Goal: Information Seeking & Learning: Learn about a topic

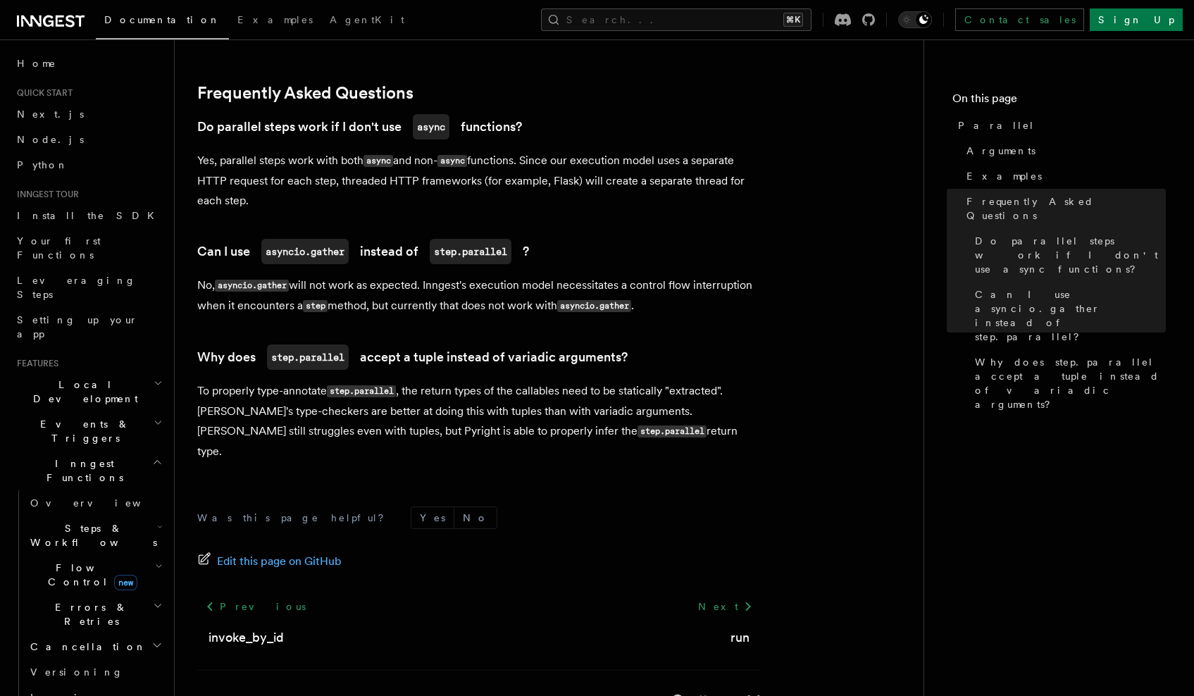
scroll to position [913, 0]
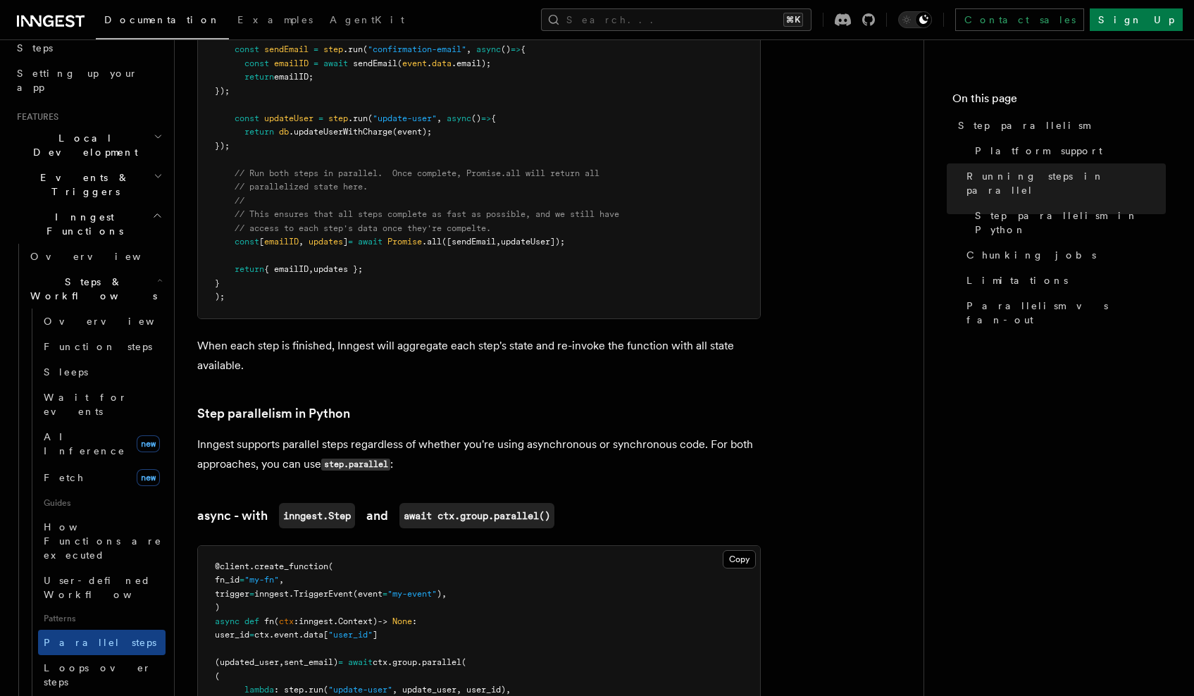
scroll to position [689, 0]
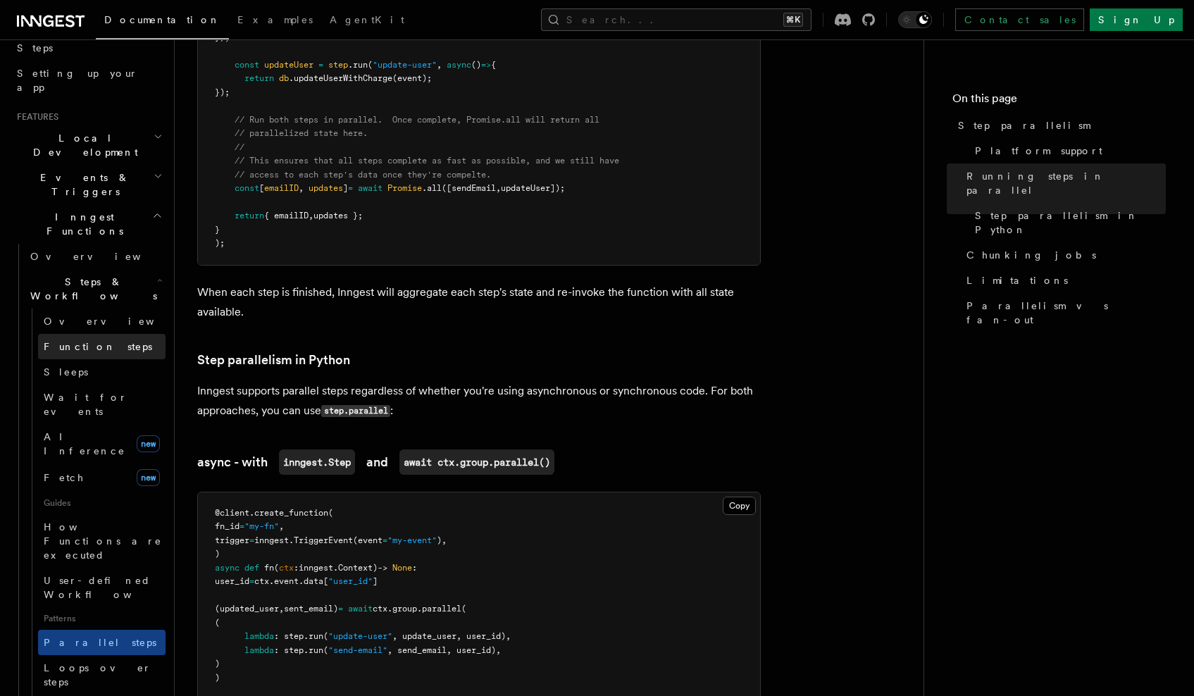
click at [93, 334] on link "Function steps" at bounding box center [101, 346] width 127 height 25
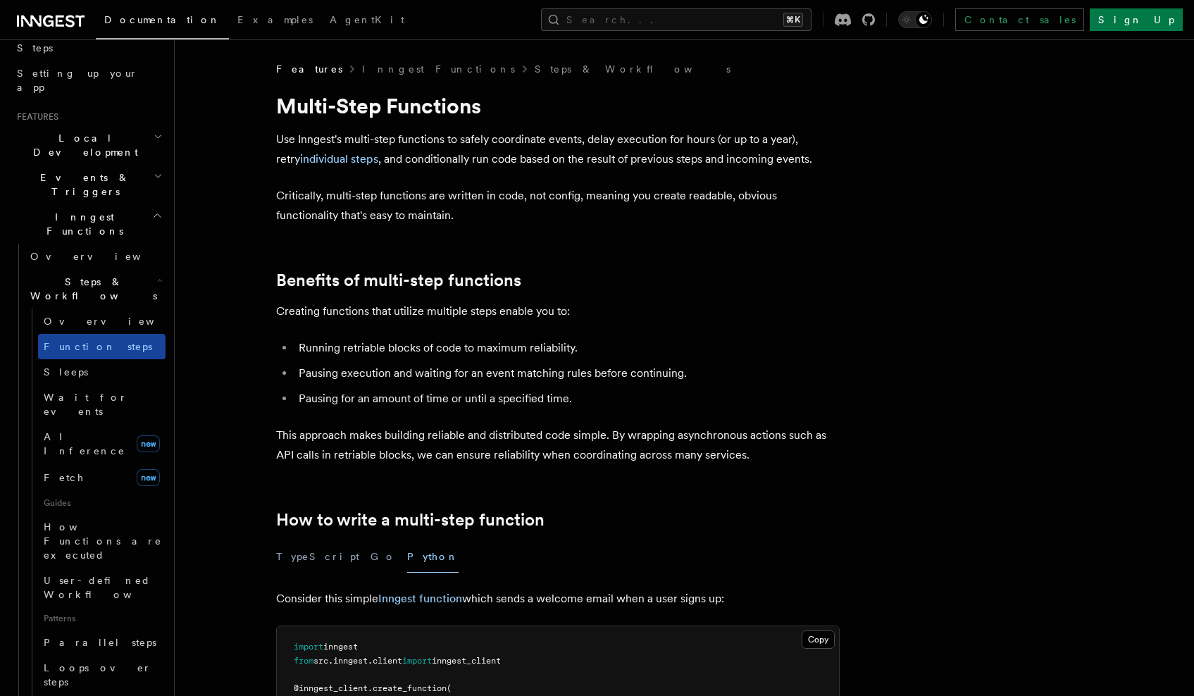
click at [82, 341] on span "Function steps" at bounding box center [98, 346] width 108 height 11
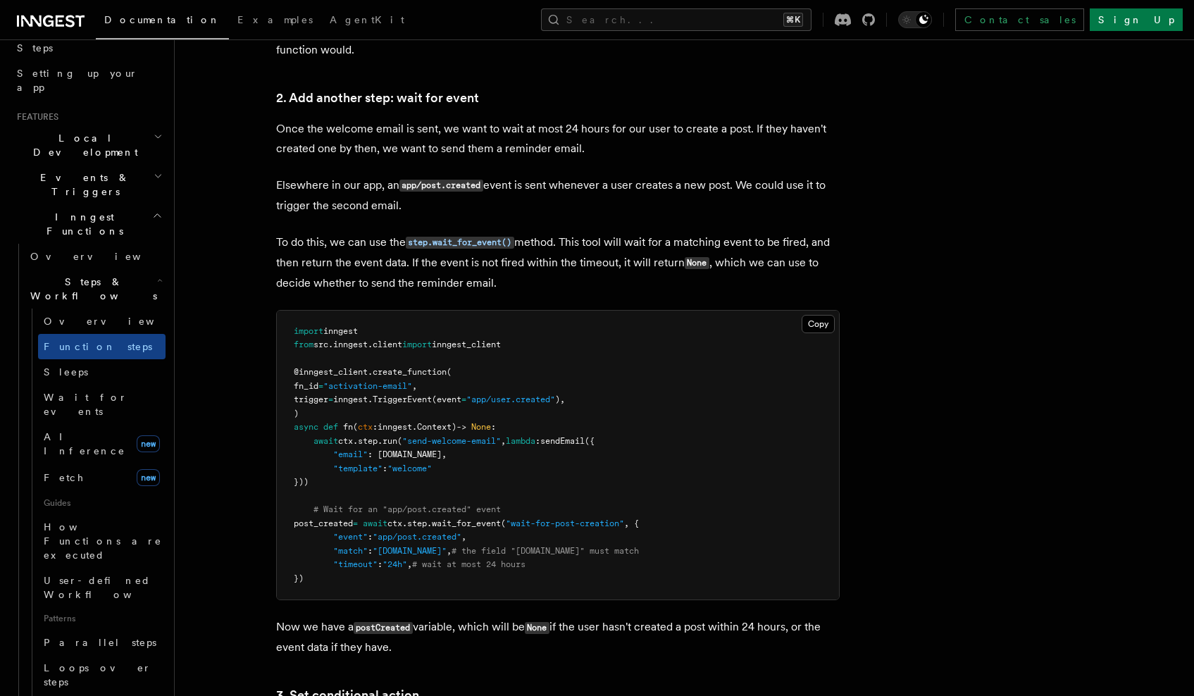
scroll to position [1282, 0]
click at [107, 521] on span "How Functions are executed" at bounding box center [103, 540] width 118 height 39
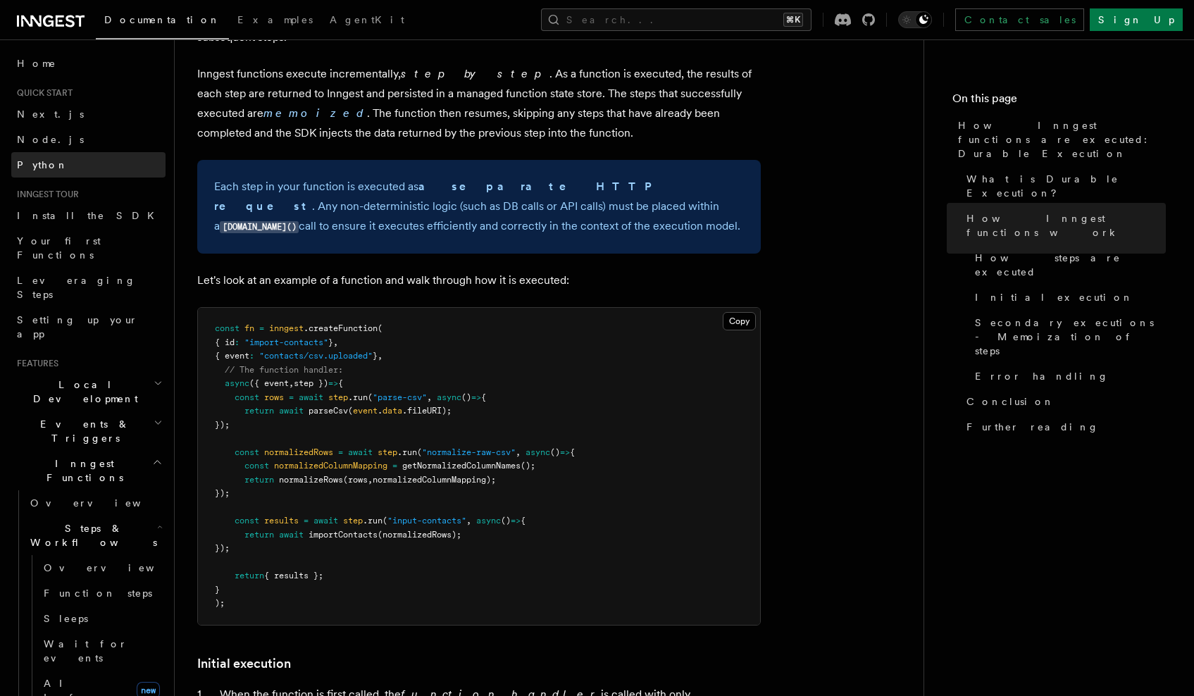
click at [54, 161] on link "Python" at bounding box center [88, 164] width 154 height 25
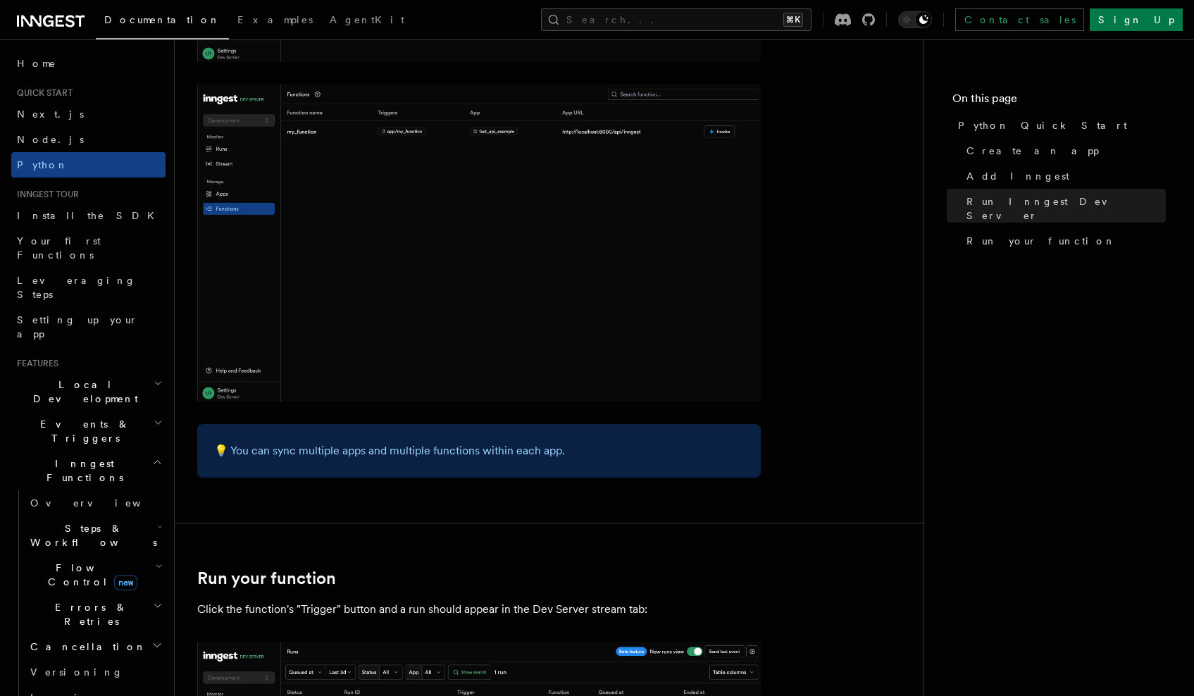
scroll to position [2359, 0]
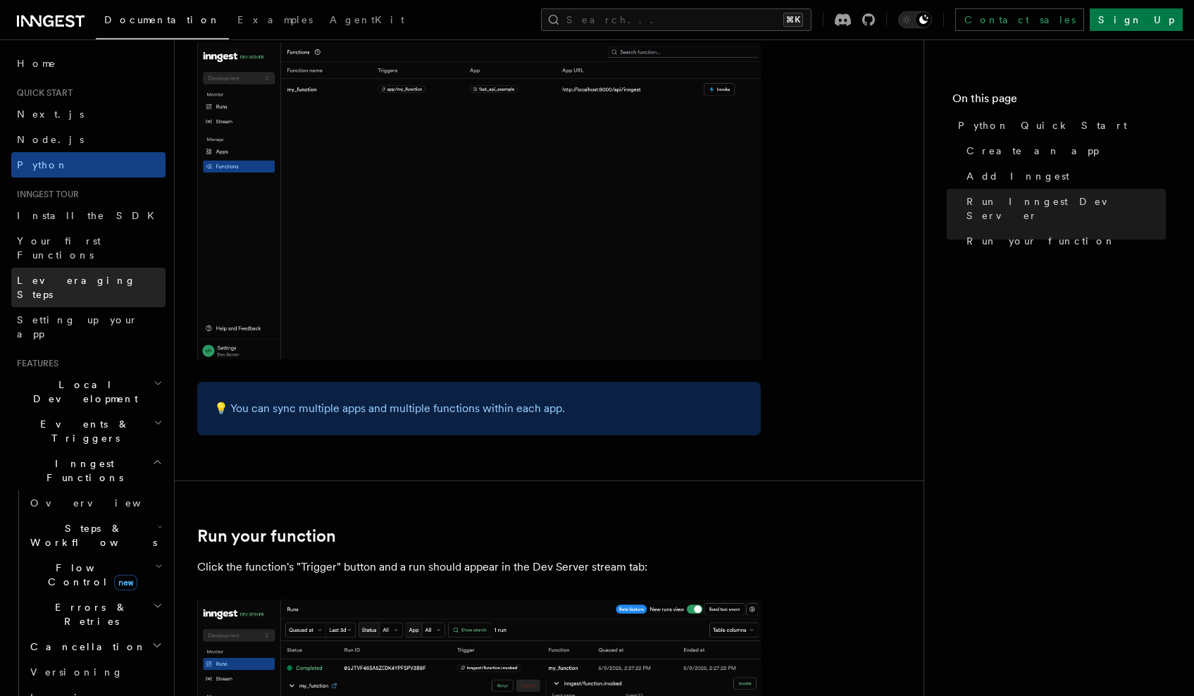
click at [80, 275] on span "Leveraging Steps" at bounding box center [76, 287] width 119 height 25
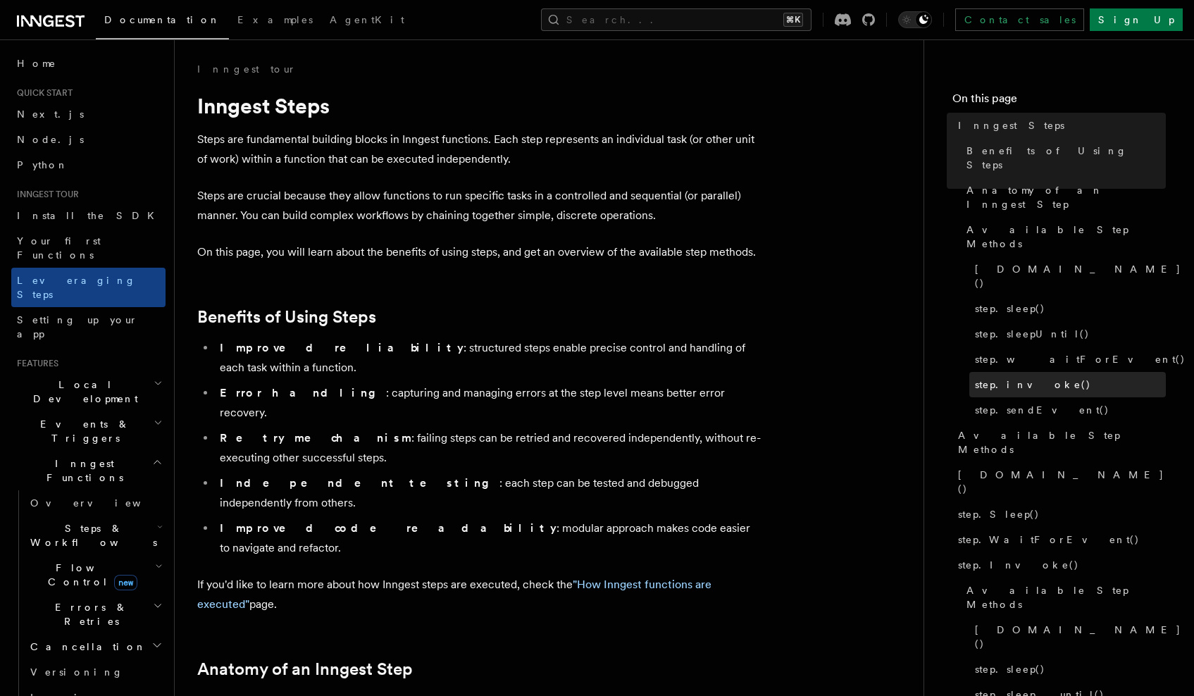
click at [1059, 372] on link "step.invoke()" at bounding box center [1067, 384] width 196 height 25
click at [1047, 372] on link "step.invoke()" at bounding box center [1067, 384] width 196 height 25
click at [1047, 352] on span "step.waitForEvent()" at bounding box center [1080, 359] width 211 height 14
click at [1044, 372] on link "step.invoke()" at bounding box center [1067, 384] width 196 height 25
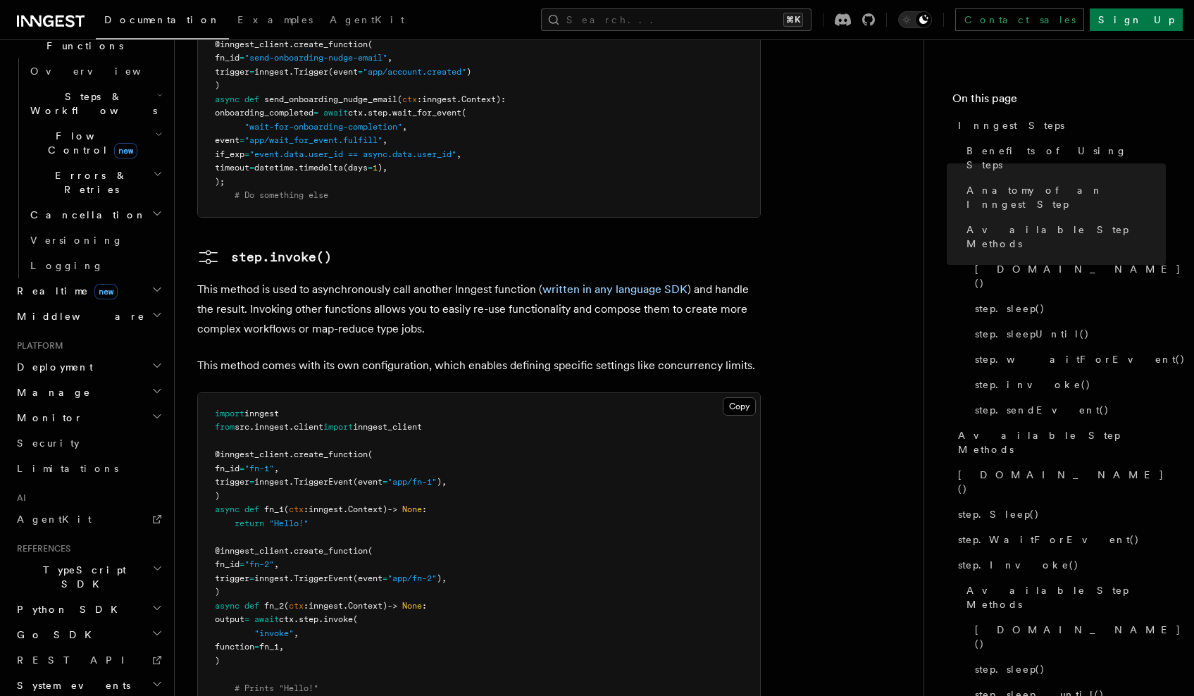
scroll to position [431, 0]
click at [69, 603] on span "Python SDK" at bounding box center [68, 610] width 115 height 14
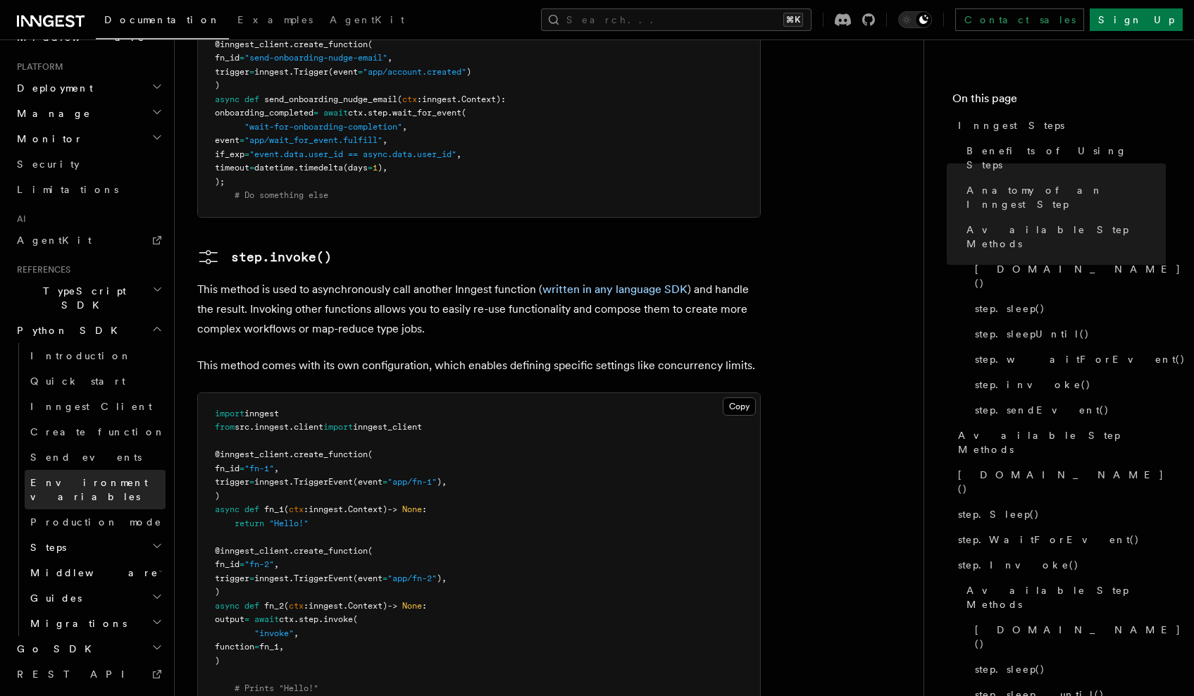
scroll to position [710, 0]
click at [82, 535] on h2 "Steps" at bounding box center [95, 547] width 141 height 25
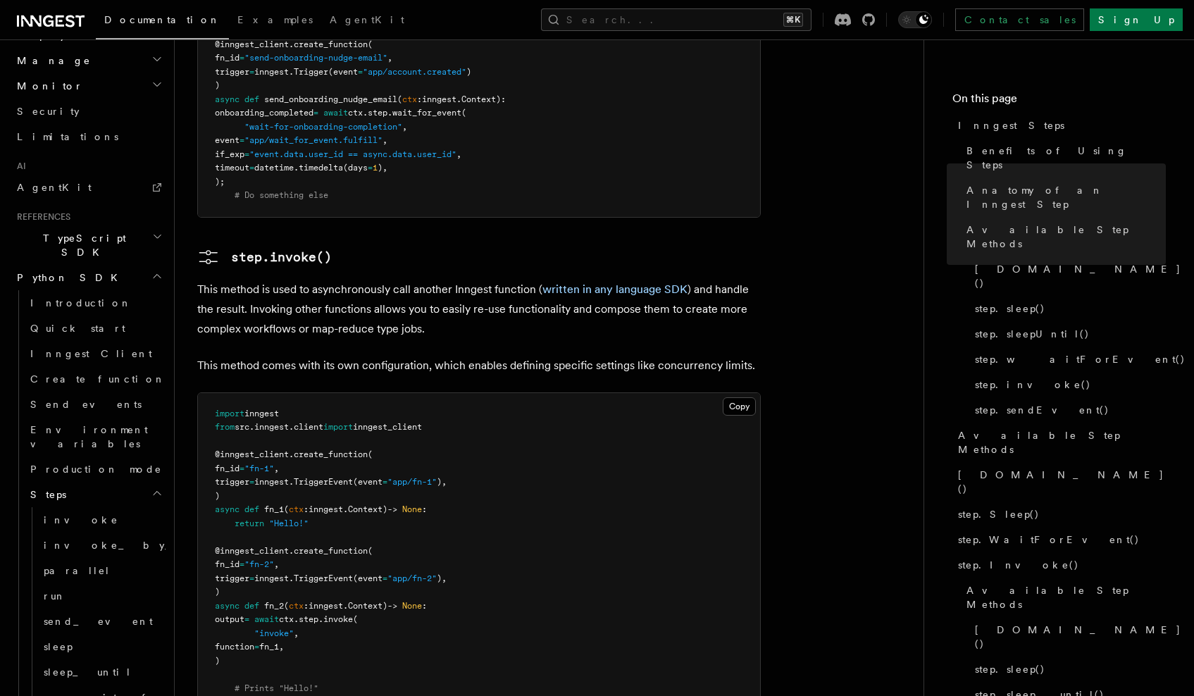
scroll to position [766, 0]
click at [81, 555] on link "parallel" at bounding box center [101, 567] width 127 height 25
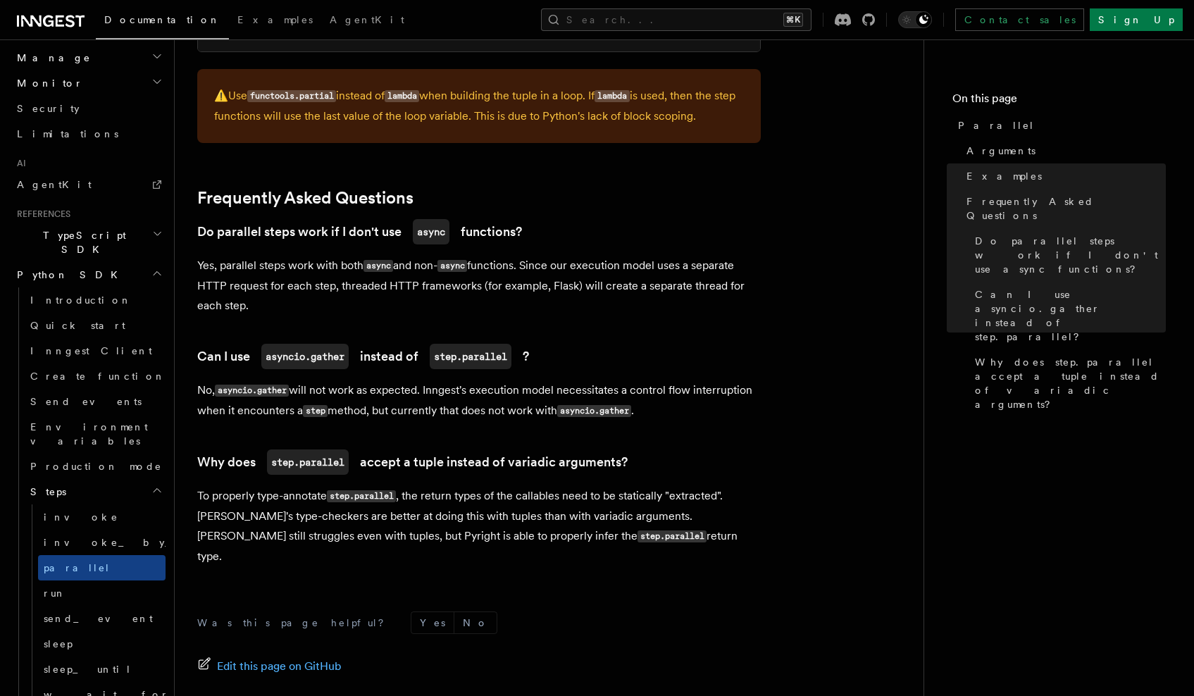
scroll to position [910, 0]
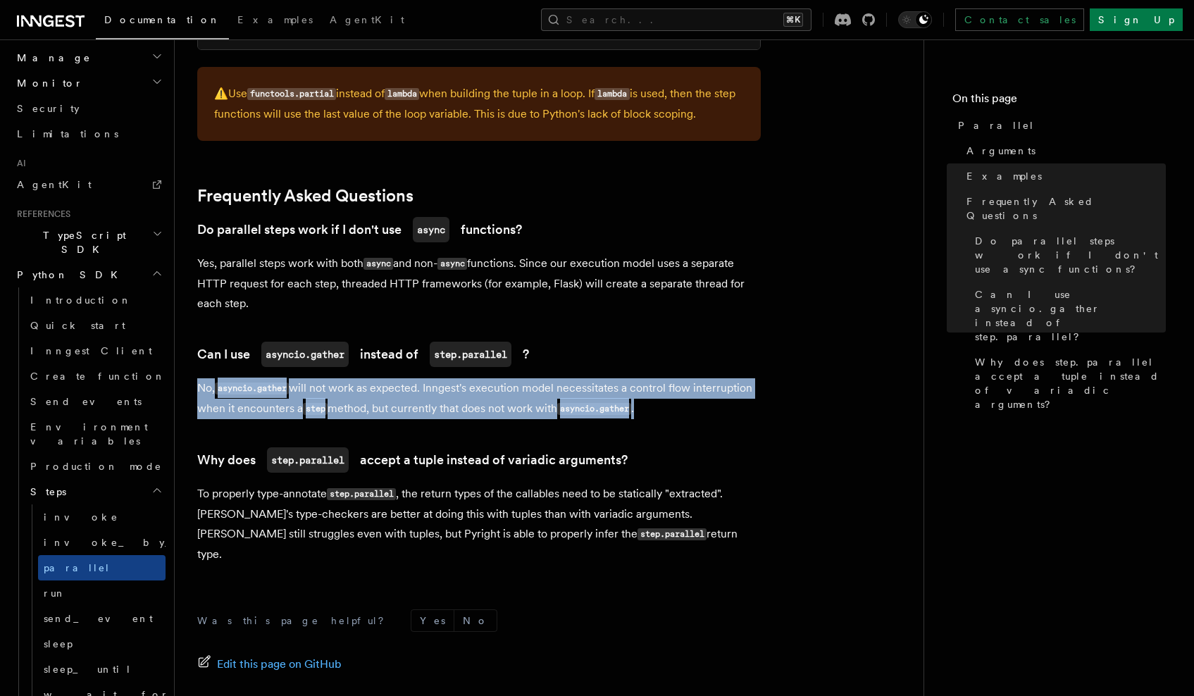
drag, startPoint x: 734, startPoint y: 385, endPoint x: 212, endPoint y: 346, distance: 523.3
copy p "No, asyncio.gather will not work as expected. Inngest's execution model necessi…"
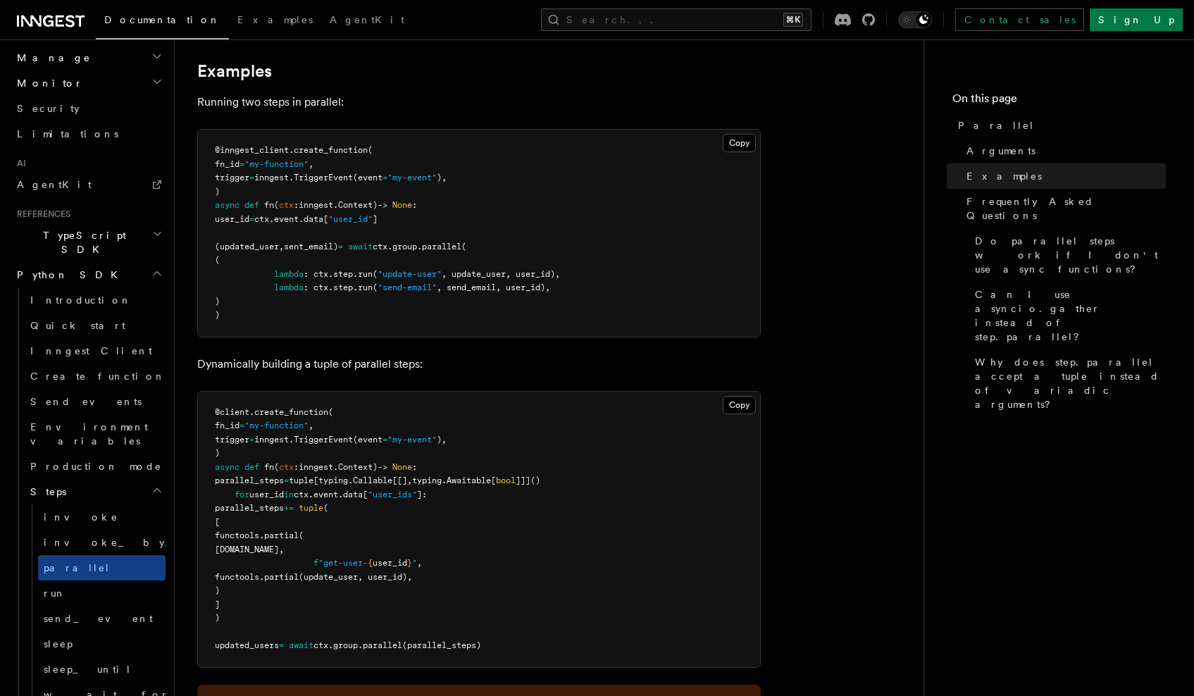
scroll to position [292, 0]
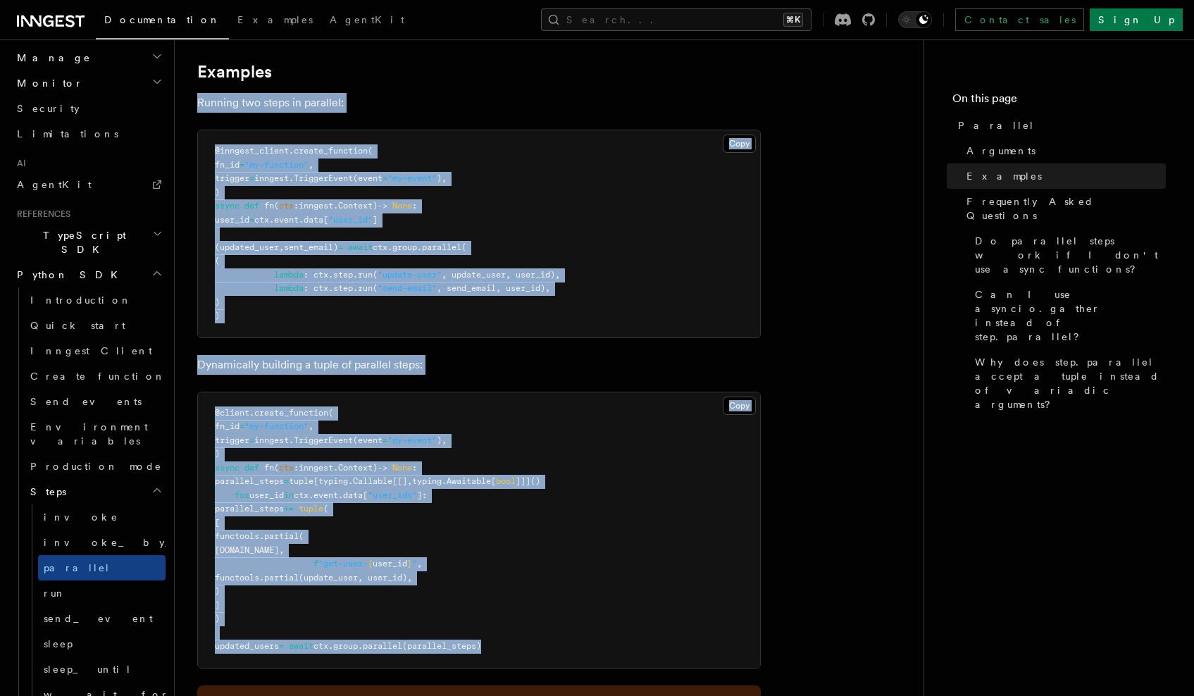
drag, startPoint x: 543, startPoint y: 618, endPoint x: 192, endPoint y: 92, distance: 632.9
click at [192, 92] on div "References Python SDK Steps Parallel v0.3.0+ Run steps in parallel. Returns the…" at bounding box center [572, 585] width 794 height 1754
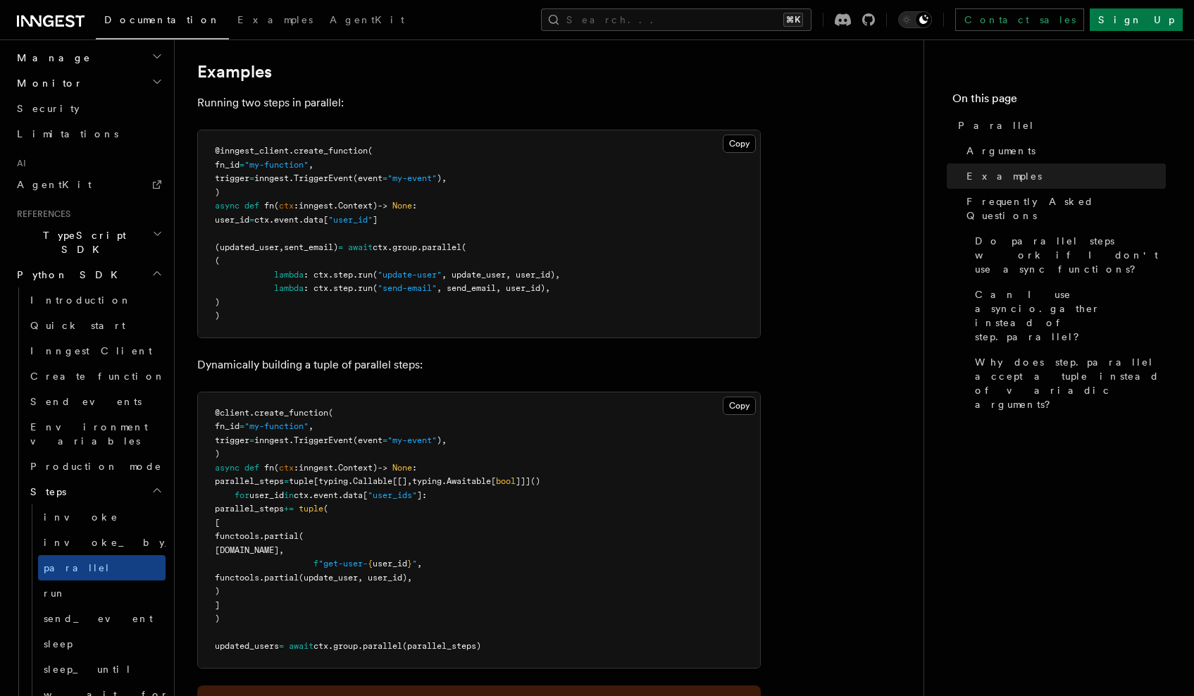
click at [269, 93] on p "Running two steps in parallel:" at bounding box center [478, 103] width 563 height 20
click at [746, 138] on button "Copy Copied" at bounding box center [739, 144] width 33 height 18
click at [737, 397] on button "Copy Copied" at bounding box center [739, 406] width 33 height 18
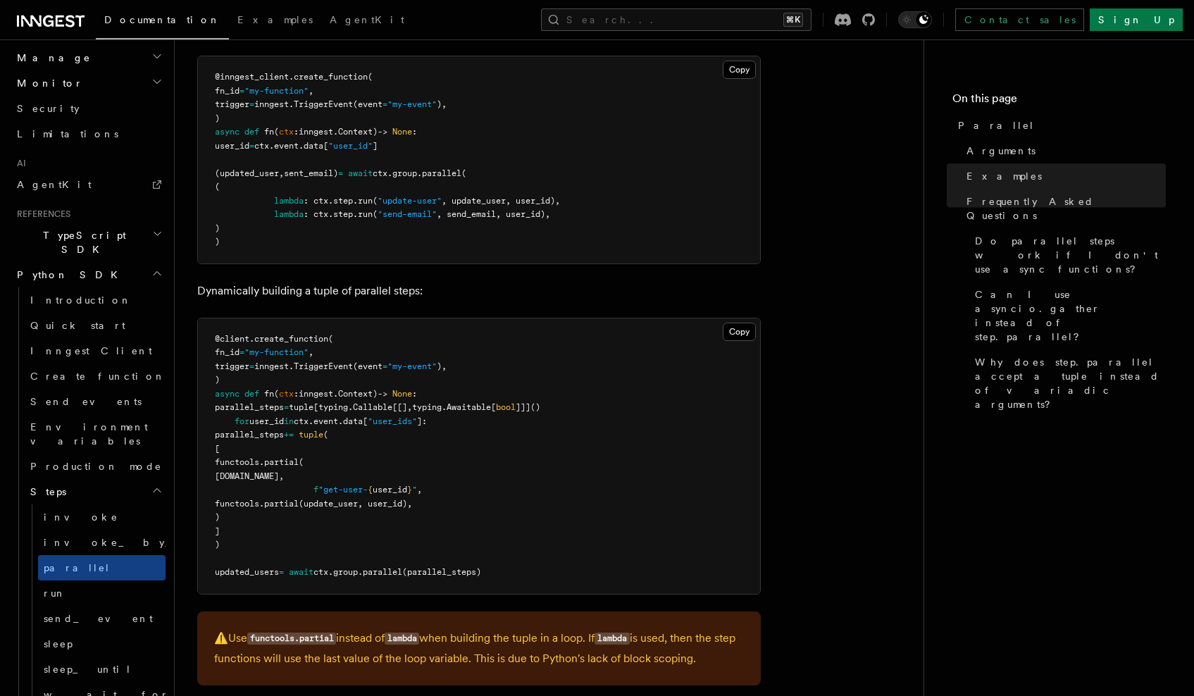
scroll to position [367, 0]
drag, startPoint x: 504, startPoint y: 154, endPoint x: 411, endPoint y: 156, distance: 92.3
click at [411, 167] on span "(updated_user , sent_email) = await ctx . group . parallel (" at bounding box center [340, 172] width 251 height 10
copy span "ctx . group . parallel"
click at [61, 580] on link "run" at bounding box center [101, 592] width 127 height 25
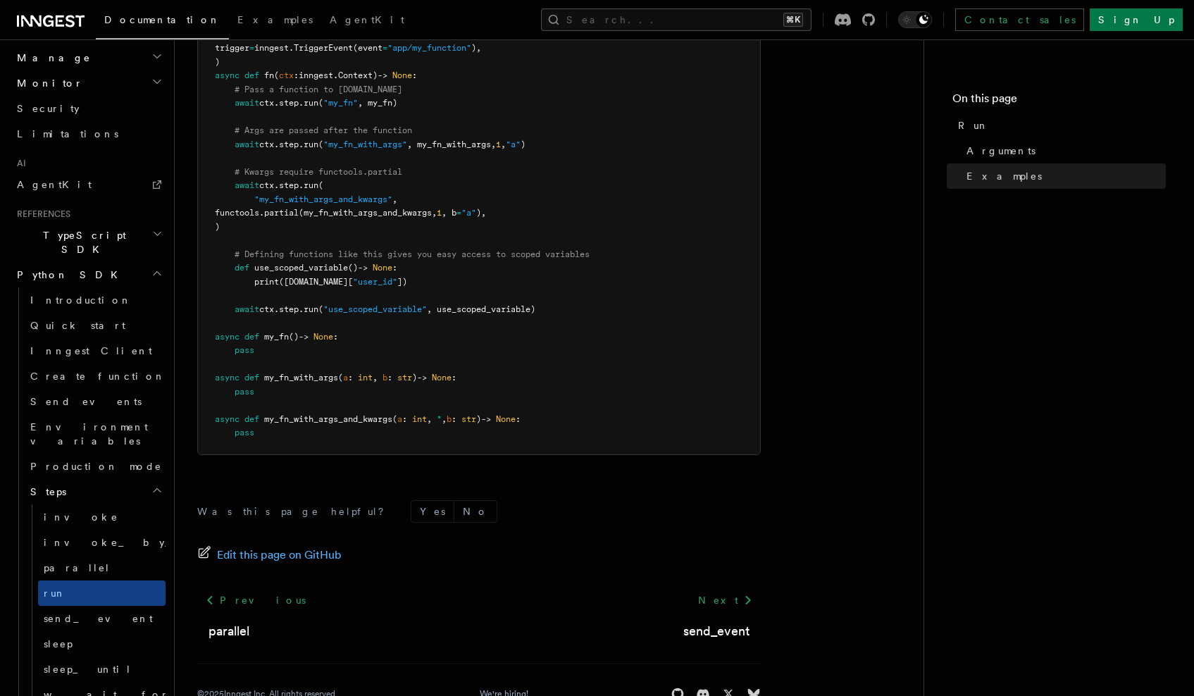
scroll to position [537, 0]
click at [94, 504] on link "invoke" at bounding box center [101, 516] width 127 height 25
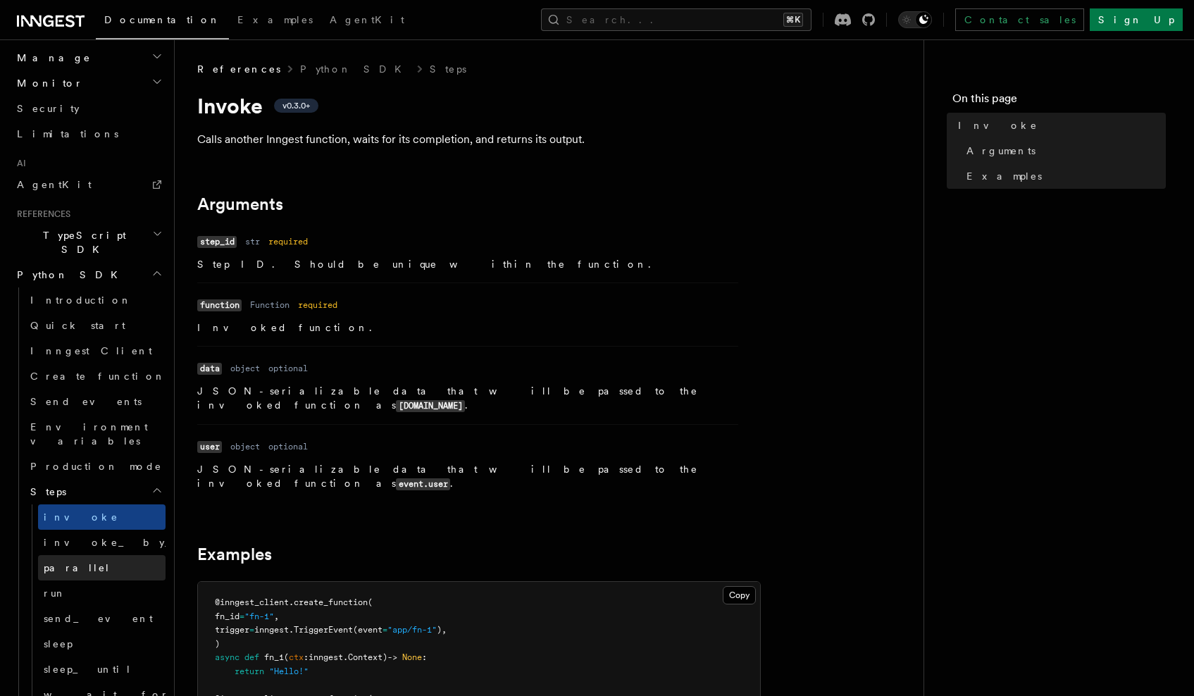
click at [58, 562] on span "parallel" at bounding box center [77, 567] width 67 height 11
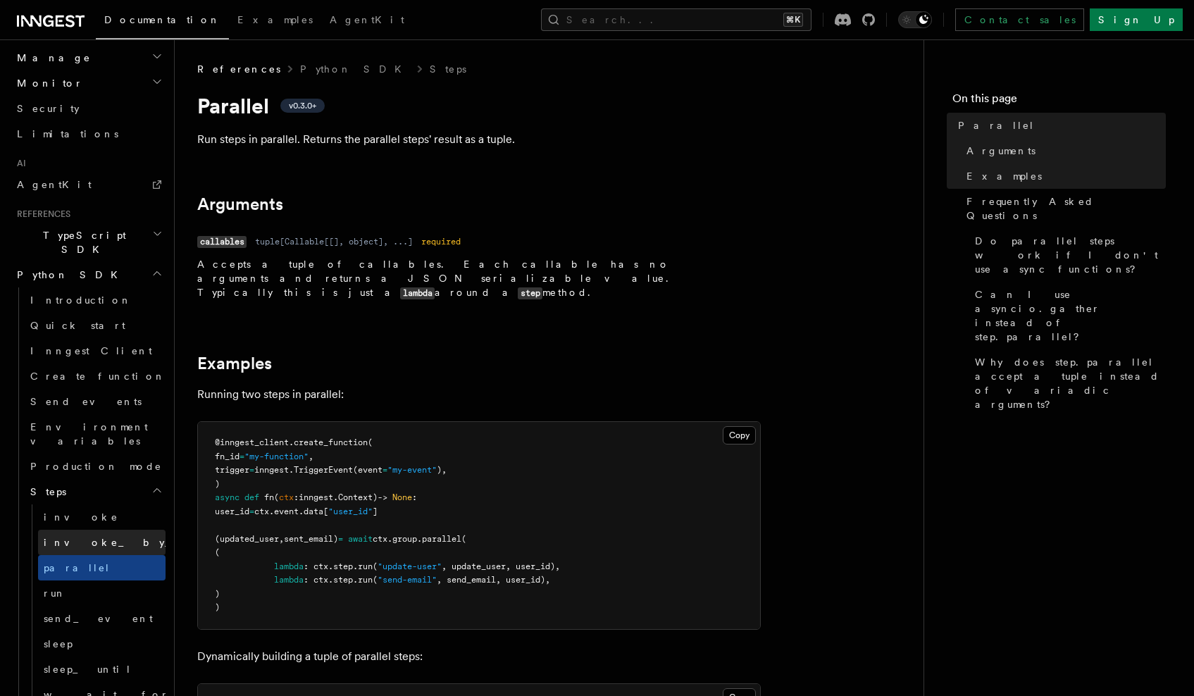
click at [80, 537] on span "invoke_by_id" at bounding box center [126, 542] width 165 height 11
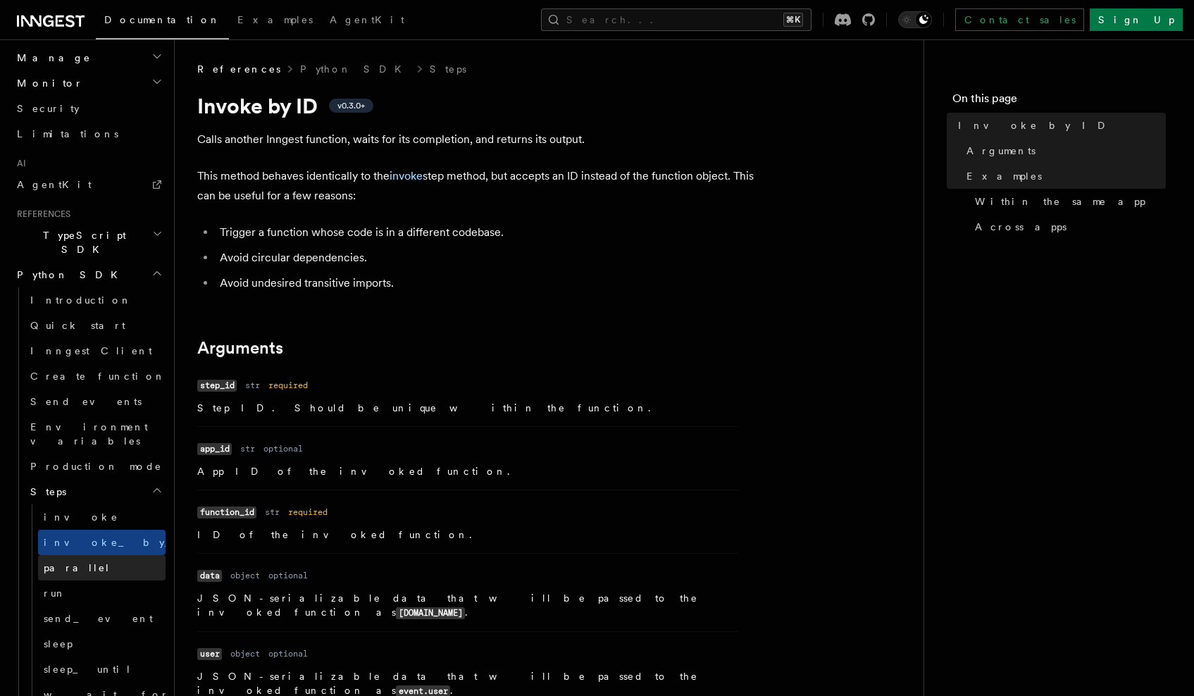
click at [84, 555] on link "parallel" at bounding box center [101, 567] width 127 height 25
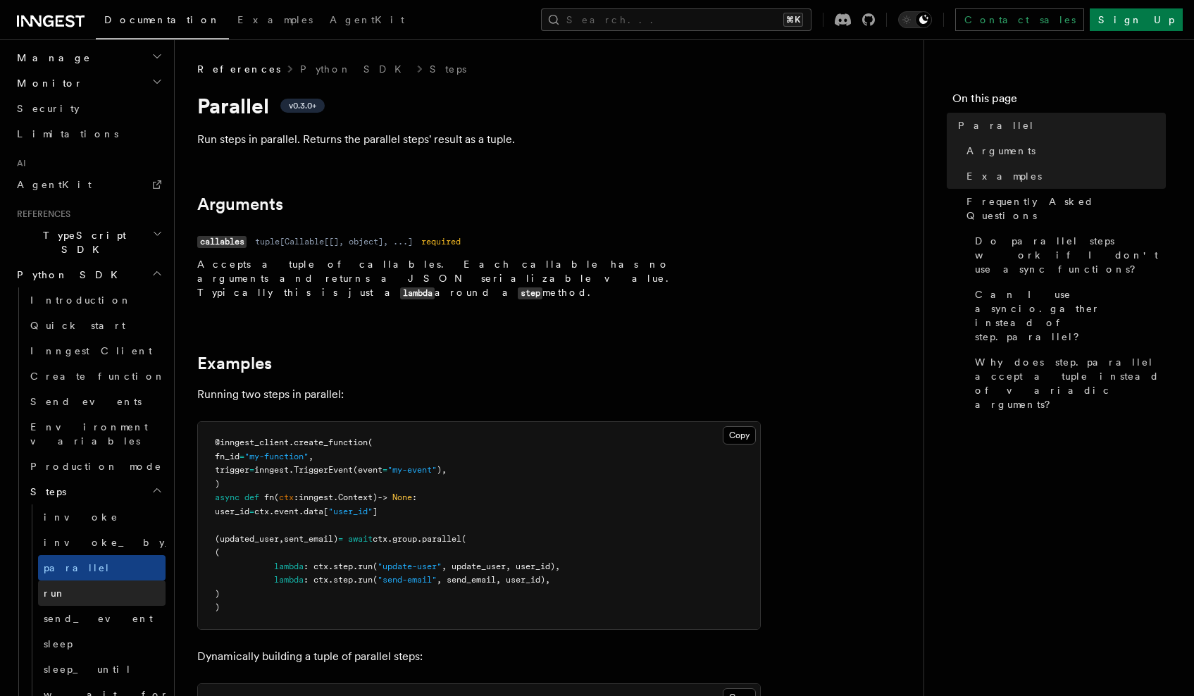
click at [85, 580] on link "run" at bounding box center [101, 592] width 127 height 25
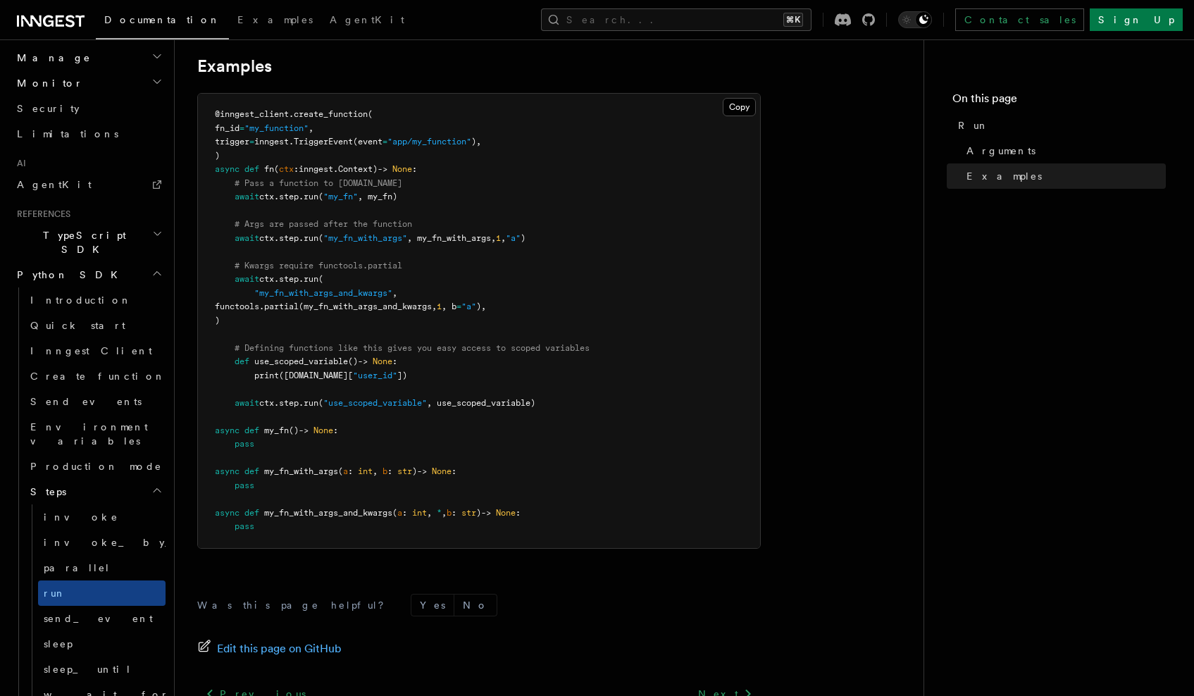
scroll to position [444, 0]
click at [82, 555] on link "parallel" at bounding box center [101, 567] width 127 height 25
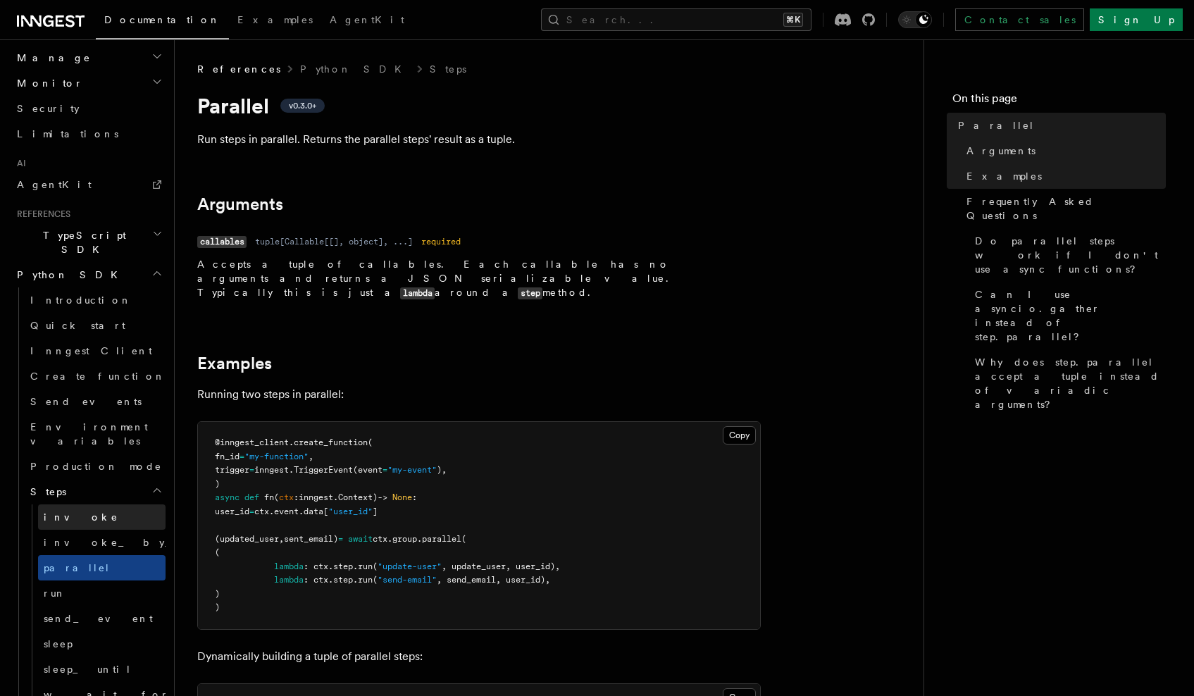
click at [79, 504] on link "invoke" at bounding box center [101, 516] width 127 height 25
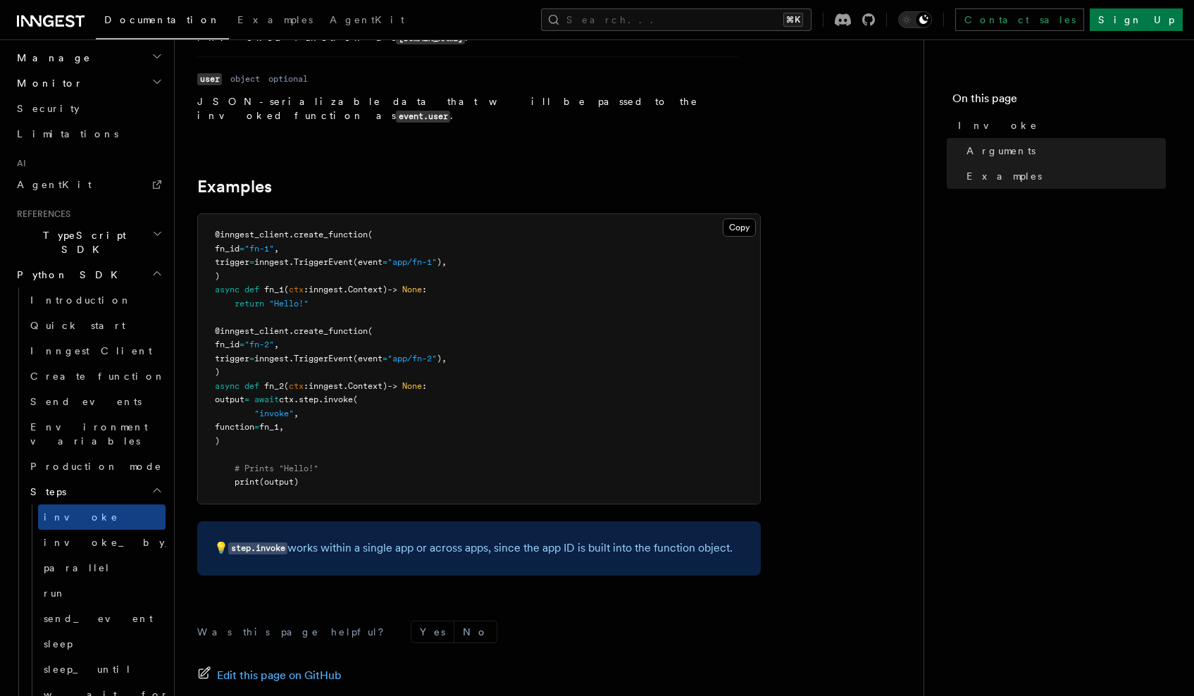
scroll to position [366, 0]
click at [94, 370] on span "Create function" at bounding box center [97, 375] width 135 height 11
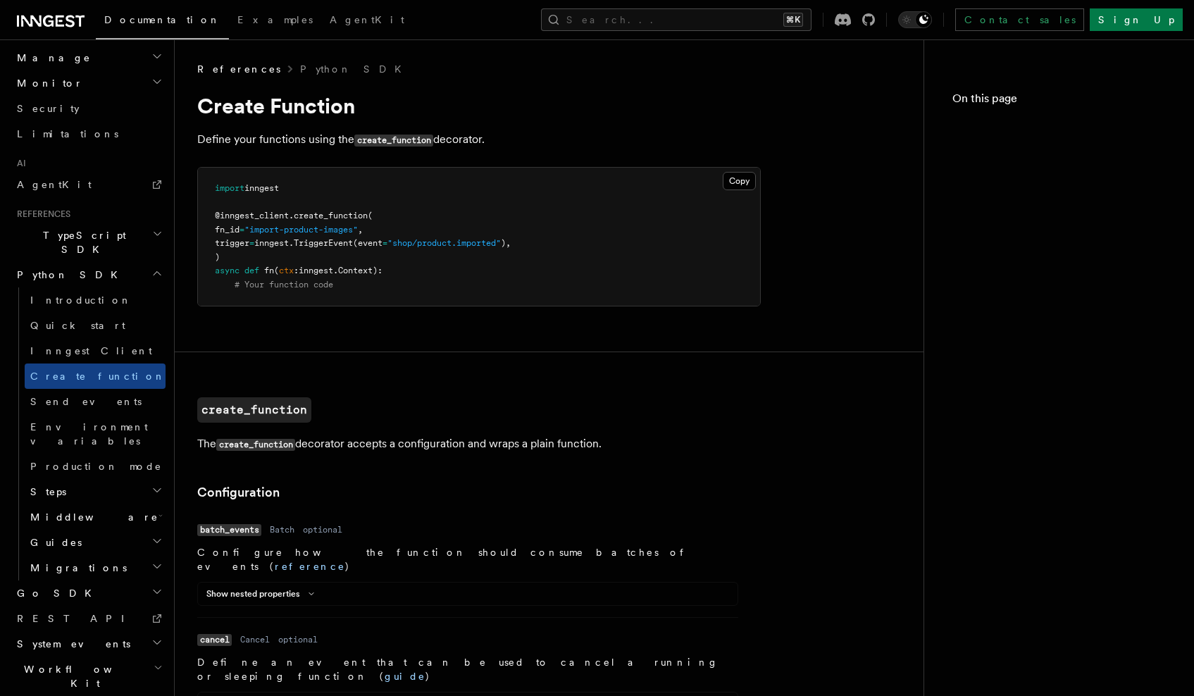
scroll to position [710, 0]
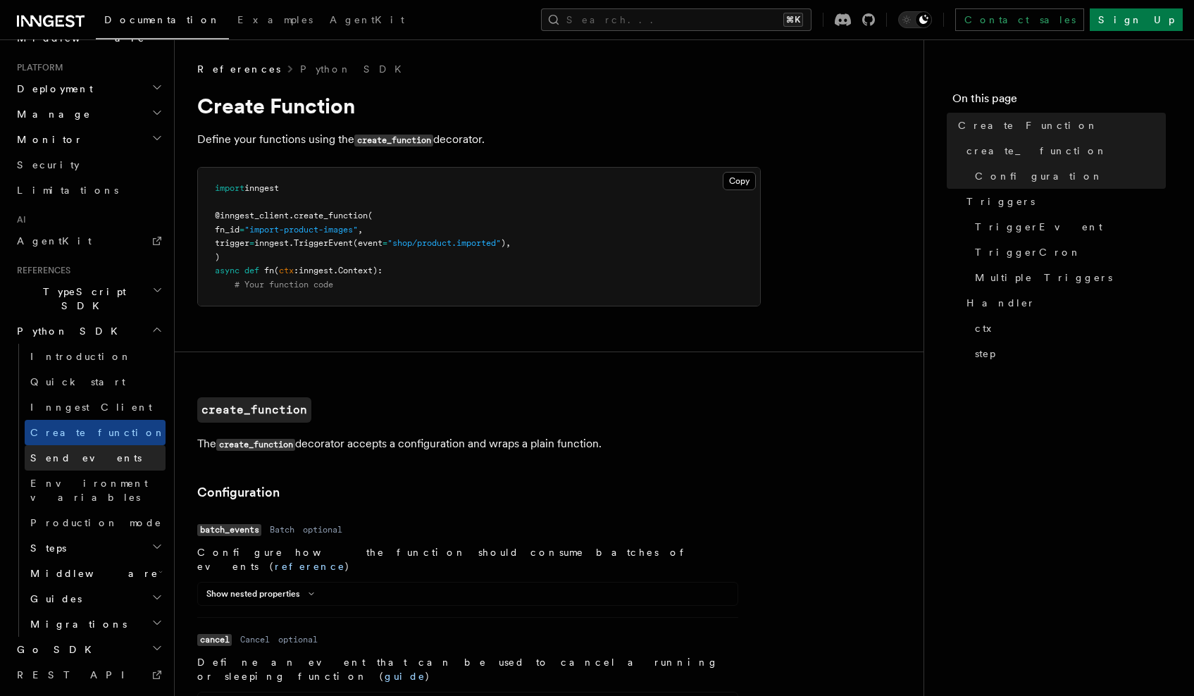
click at [101, 445] on link "Send events" at bounding box center [95, 457] width 141 height 25
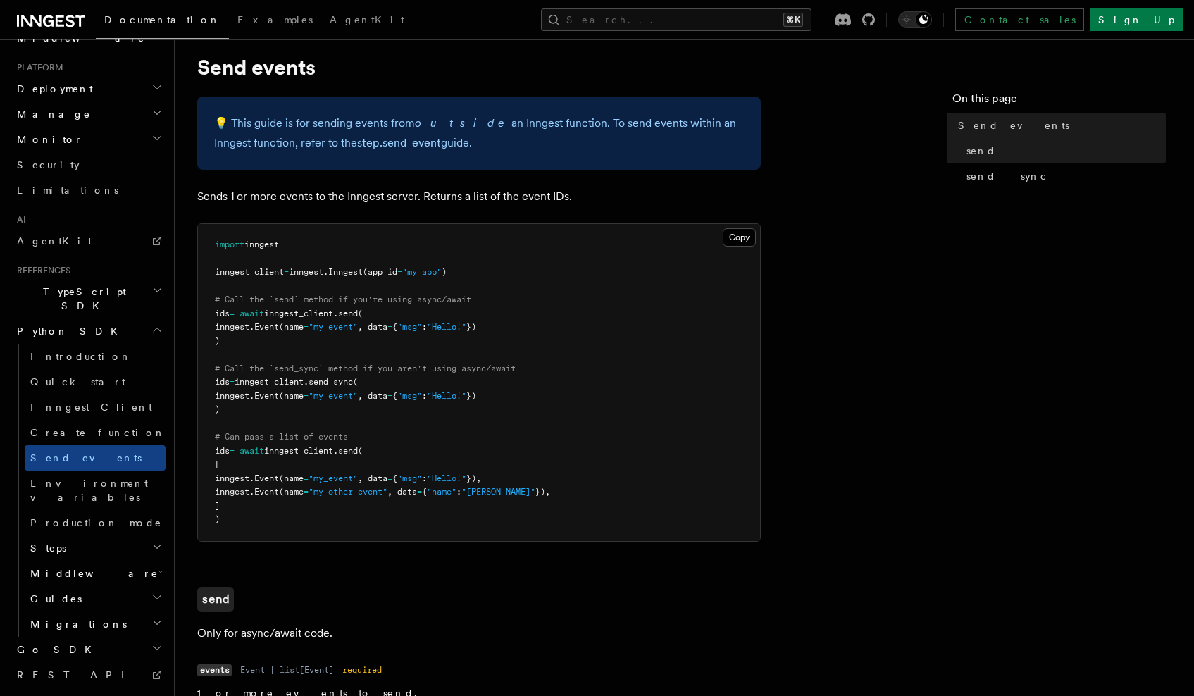
scroll to position [39, 0]
click at [100, 344] on link "Introduction" at bounding box center [95, 356] width 141 height 25
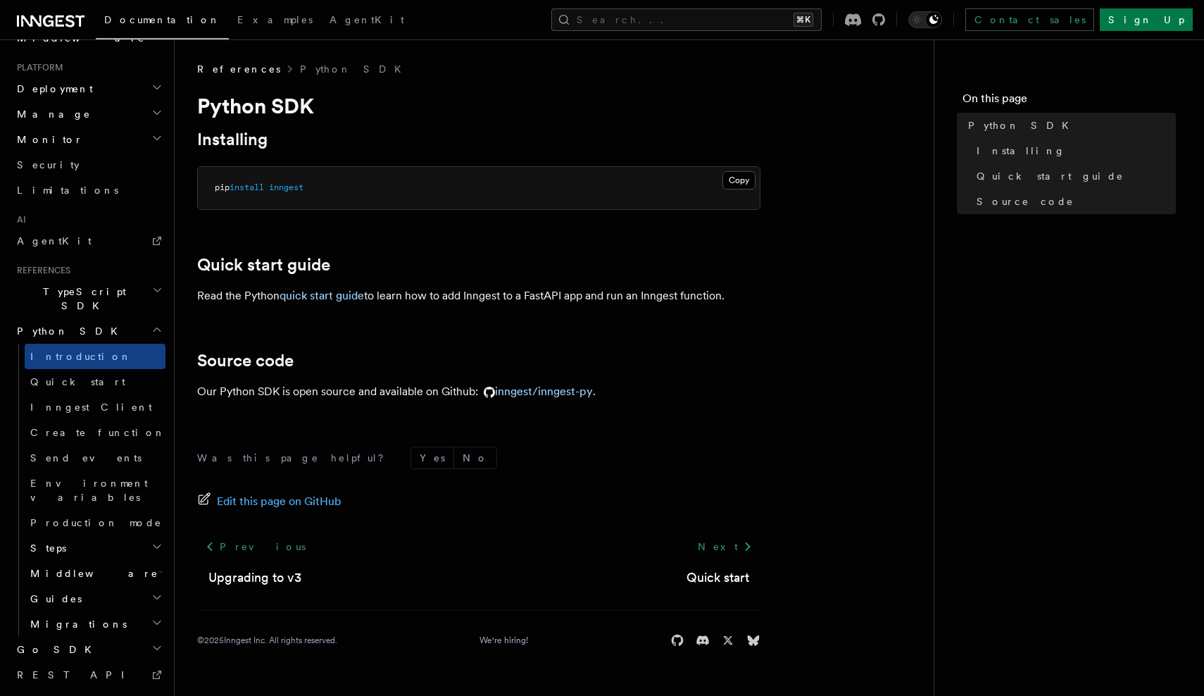
click at [85, 535] on h2 "Steps" at bounding box center [95, 547] width 141 height 25
click at [84, 452] on span "Send events" at bounding box center [85, 457] width 111 height 11
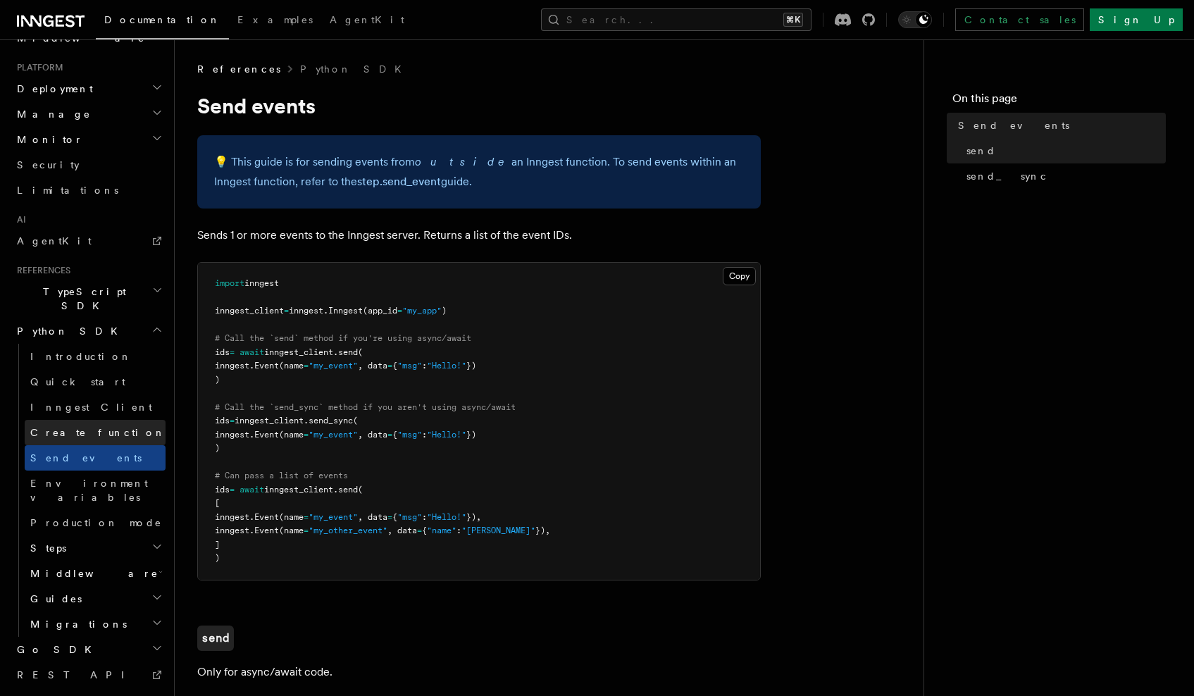
click at [86, 427] on span "Create function" at bounding box center [97, 432] width 135 height 11
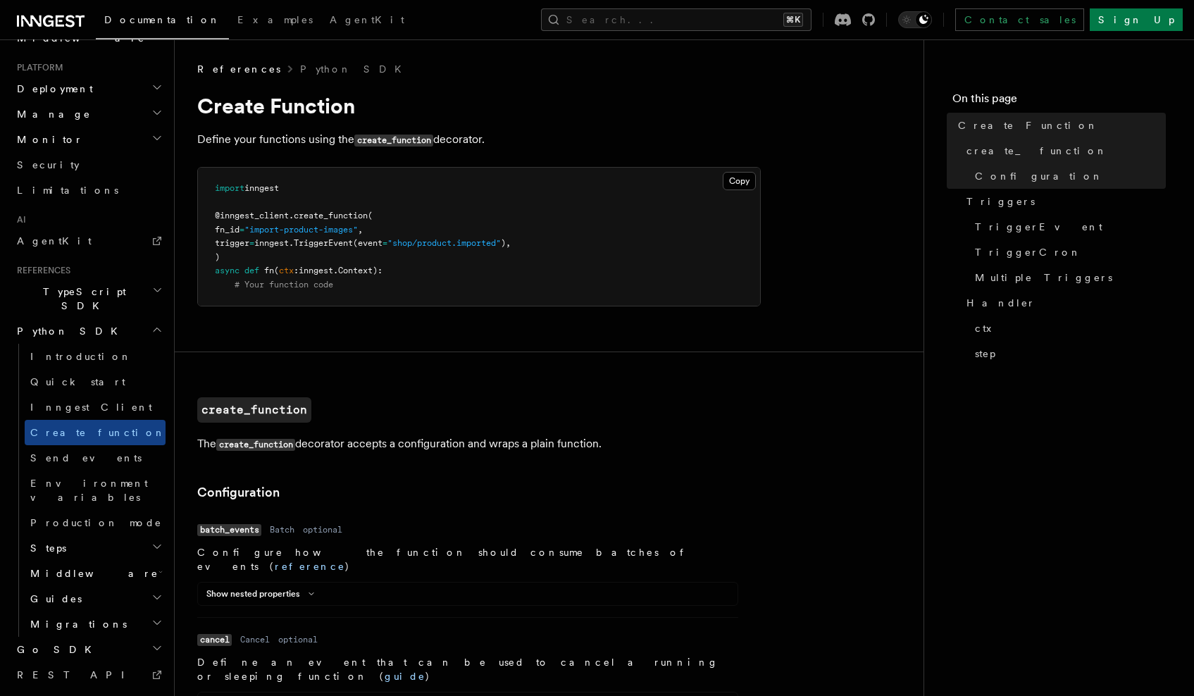
click at [82, 535] on h2 "Steps" at bounding box center [95, 547] width 141 height 25
click at [99, 593] on span "invoke_by_id" at bounding box center [126, 598] width 165 height 11
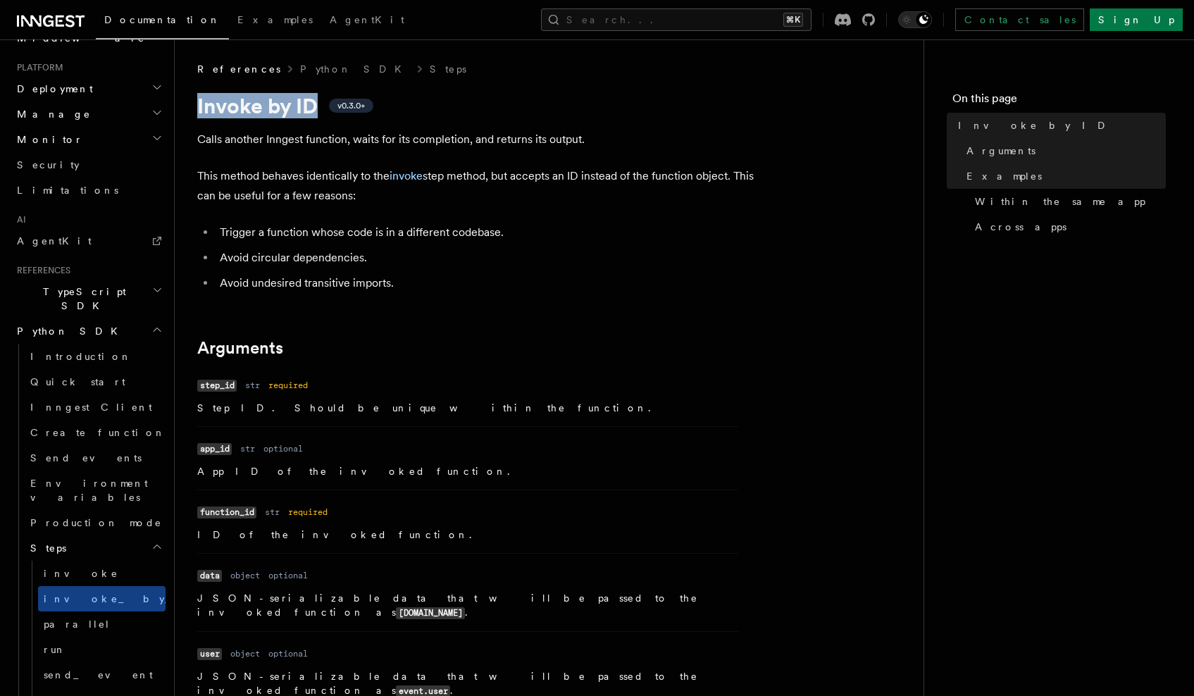
drag, startPoint x: 320, startPoint y: 104, endPoint x: 199, endPoint y: 104, distance: 120.4
click at [199, 104] on h1 "Invoke by ID v0.3.0+" at bounding box center [478, 105] width 563 height 25
copy h1 "Invoke by ID"
click at [101, 662] on link "send_event" at bounding box center [101, 674] width 127 height 25
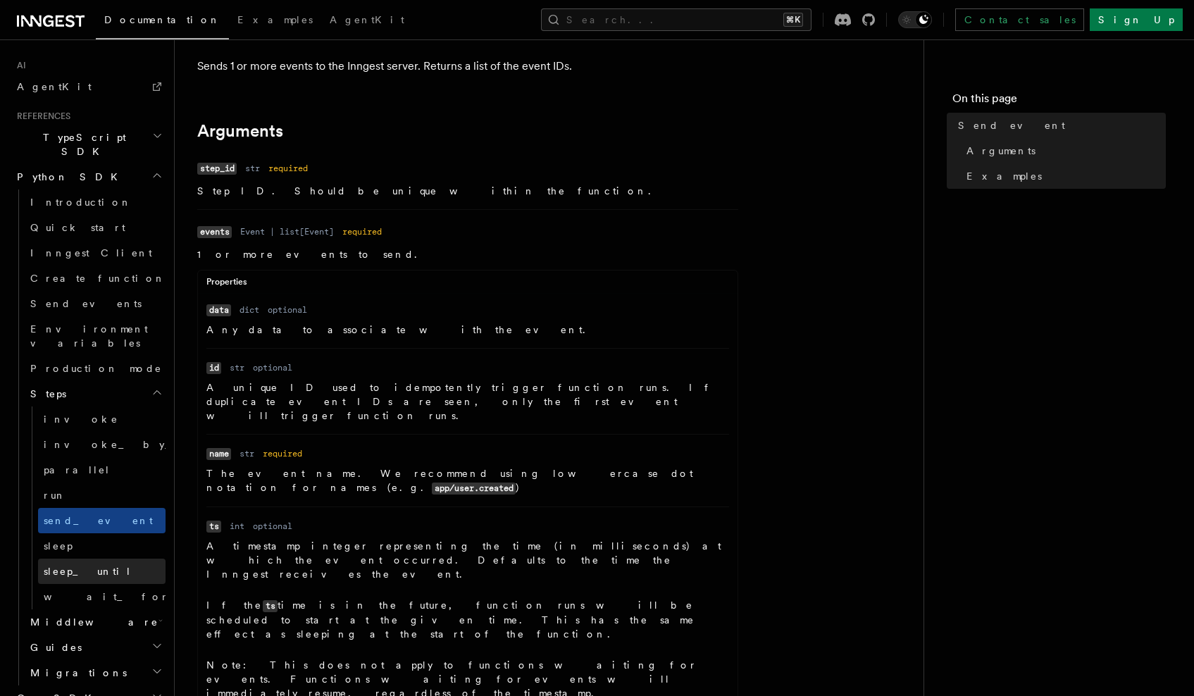
scroll to position [870, 0]
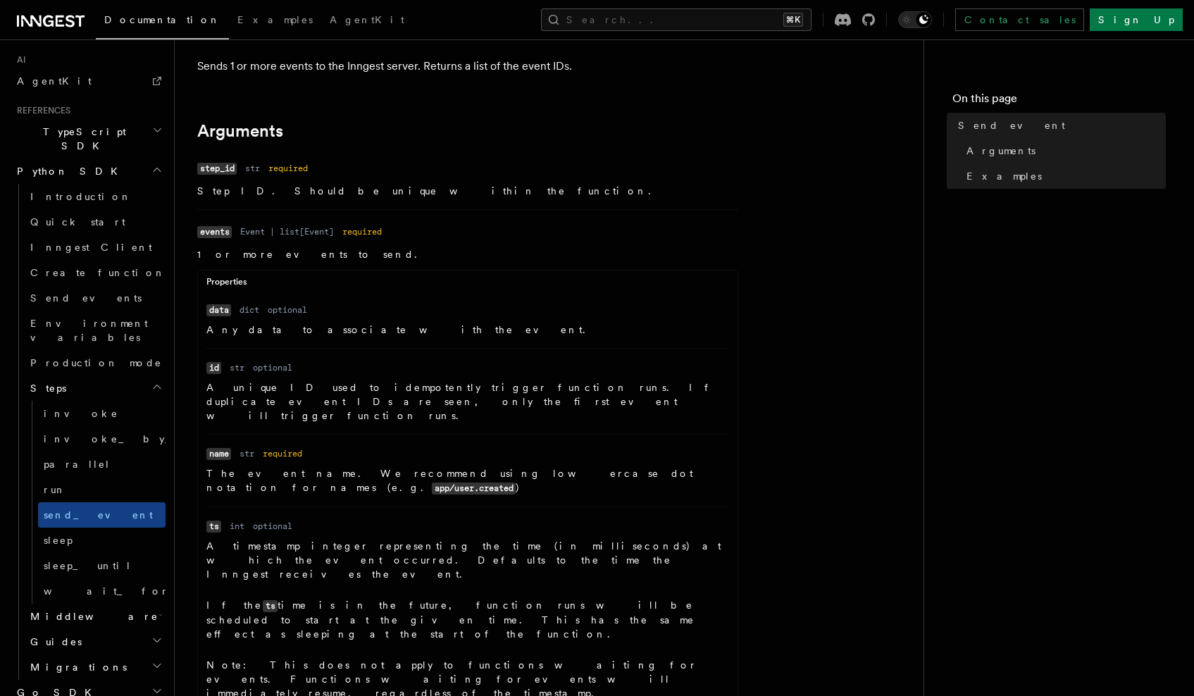
click at [119, 629] on h2 "Guides" at bounding box center [95, 641] width 141 height 25
click at [96, 680] on link "Modal" at bounding box center [101, 692] width 127 height 25
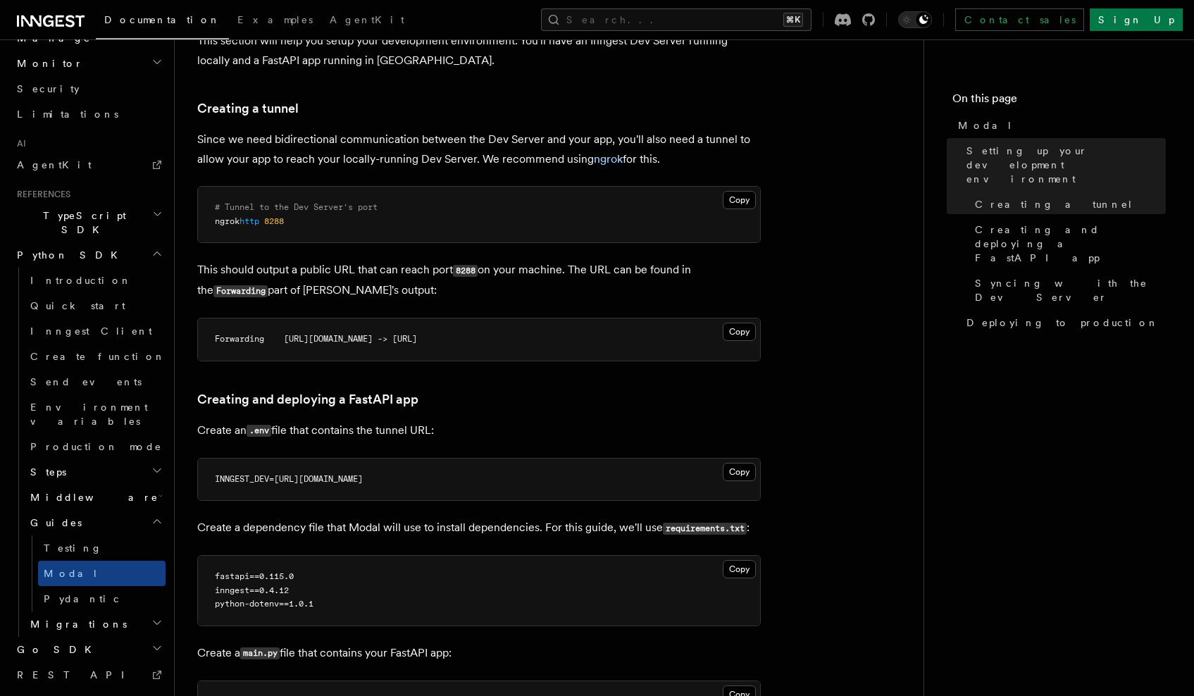
scroll to position [216, 0]
click at [65, 592] on span "Pydantic" at bounding box center [82, 599] width 77 height 14
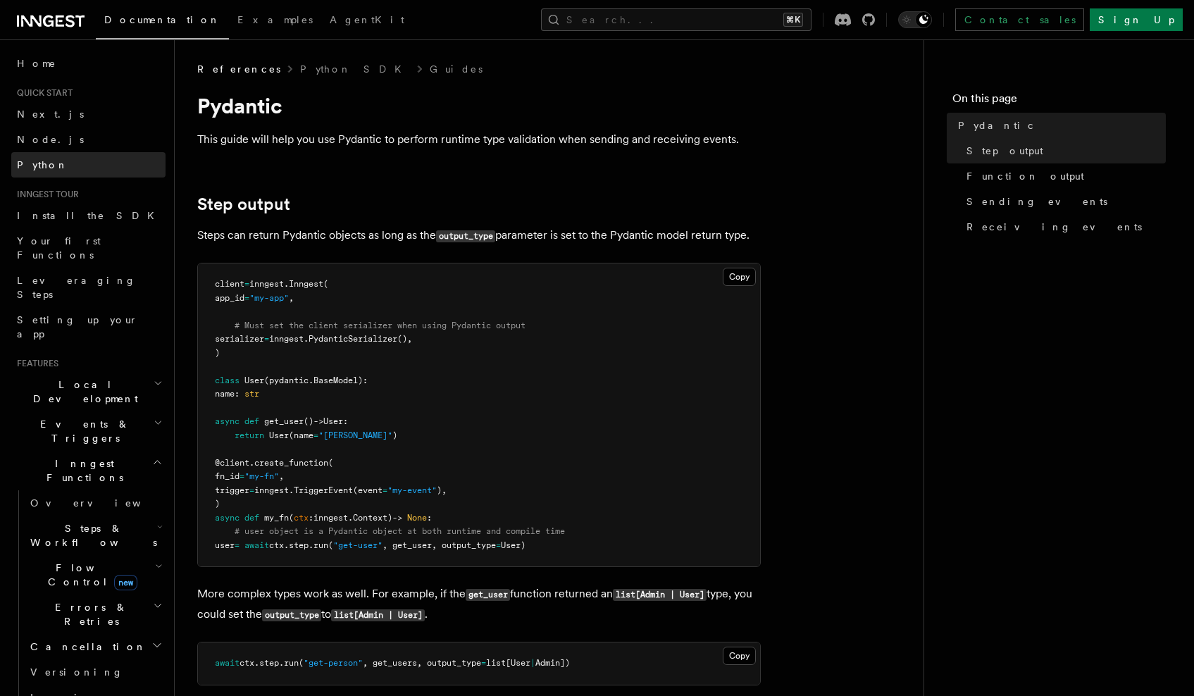
click at [44, 158] on span "Python" at bounding box center [42, 165] width 51 height 14
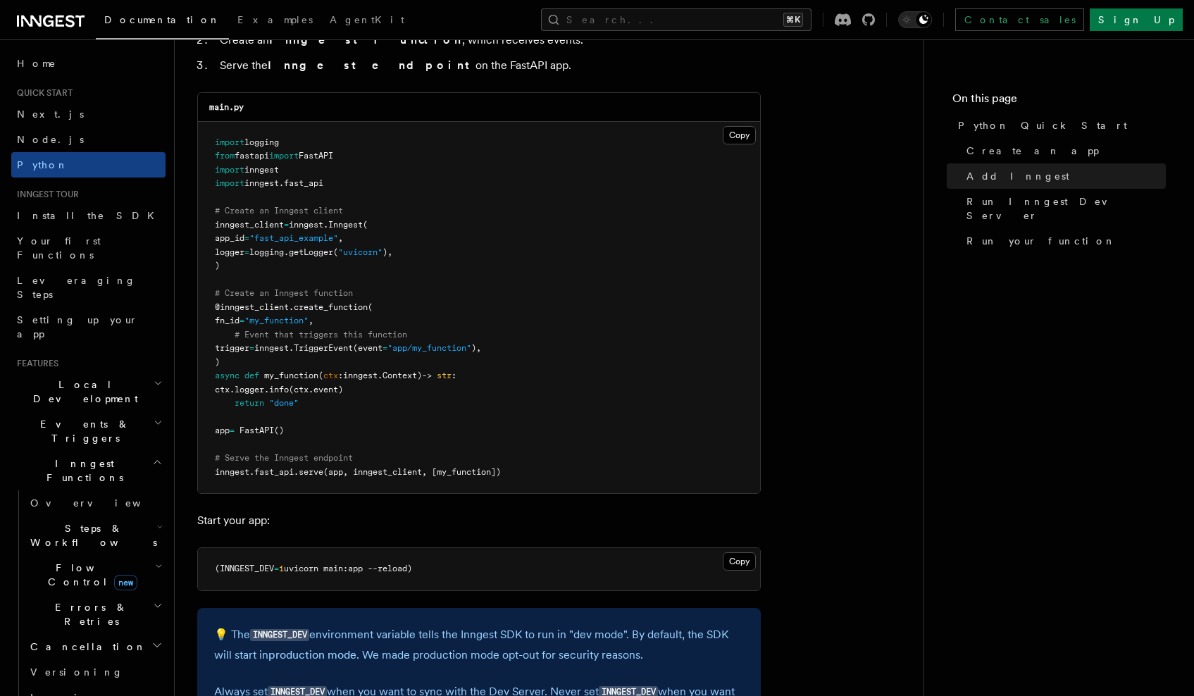
scroll to position [959, 0]
